Goal: Task Accomplishment & Management: Use online tool/utility

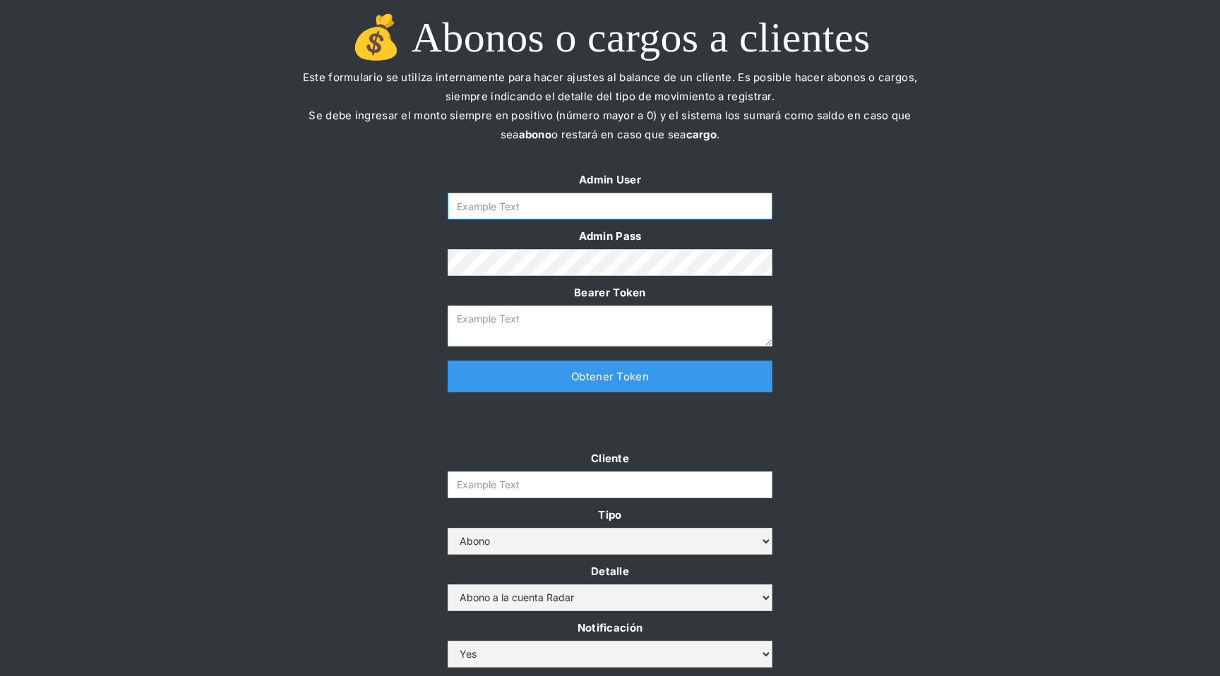
click at [688, 216] on input "Form" at bounding box center [609, 206] width 325 height 27
type input "[EMAIL_ADDRESS][DOMAIN_NAME]"
click at [623, 366] on link "Obtener Token" at bounding box center [609, 377] width 325 height 32
type textarea "[SECURITY_DATA]"
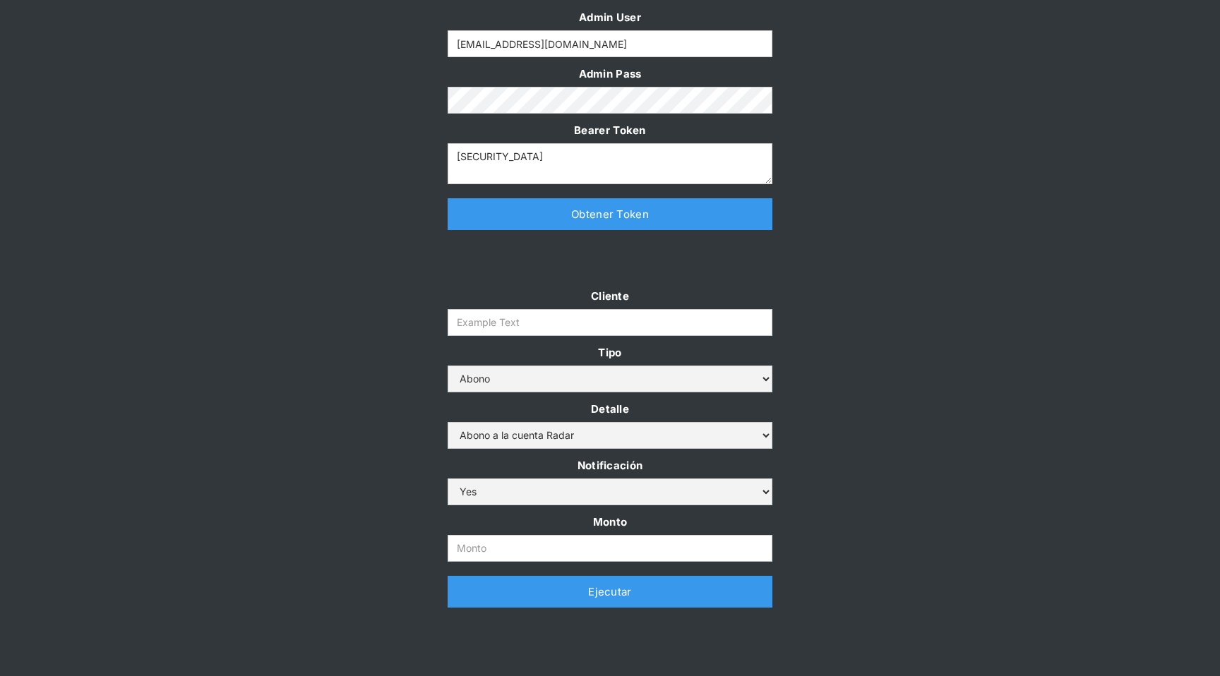
scroll to position [191, 0]
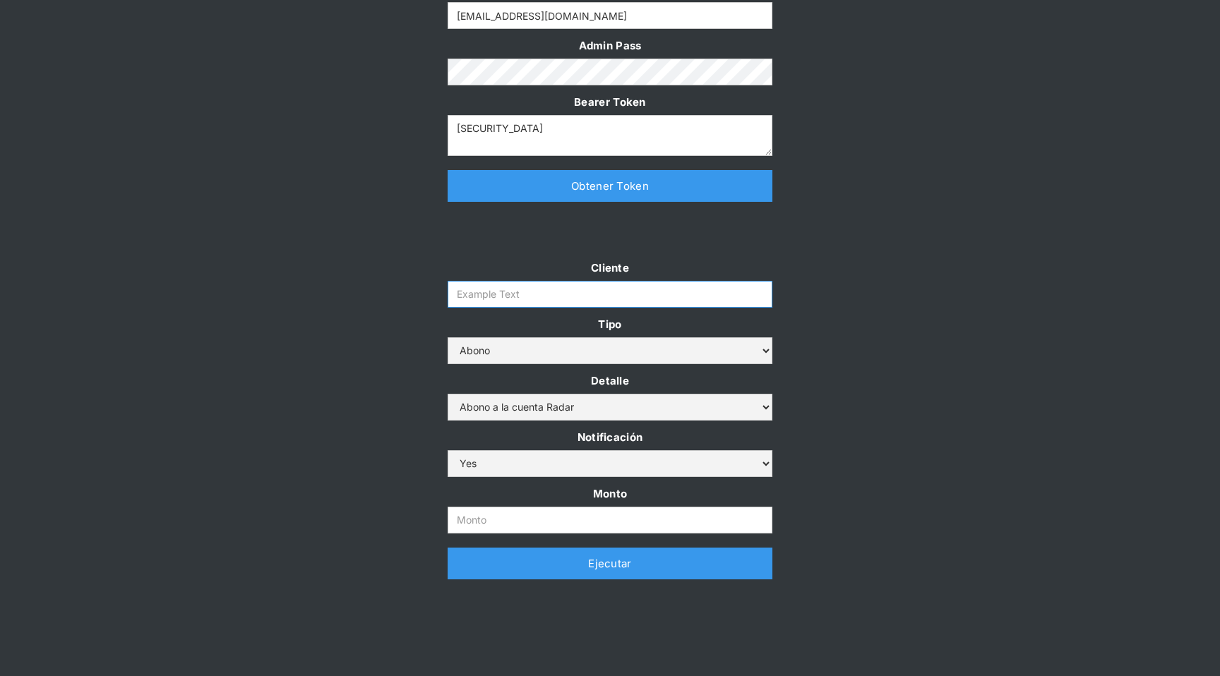
click at [455, 301] on input "Cliente" at bounding box center [609, 294] width 325 height 27
type input "prontopaga"
click at [498, 527] on input "Monto" at bounding box center [609, 520] width 325 height 27
type input "1.000.000.000"
click at [608, 563] on link "Ejecutar" at bounding box center [609, 564] width 325 height 32
